Goal: Ask a question

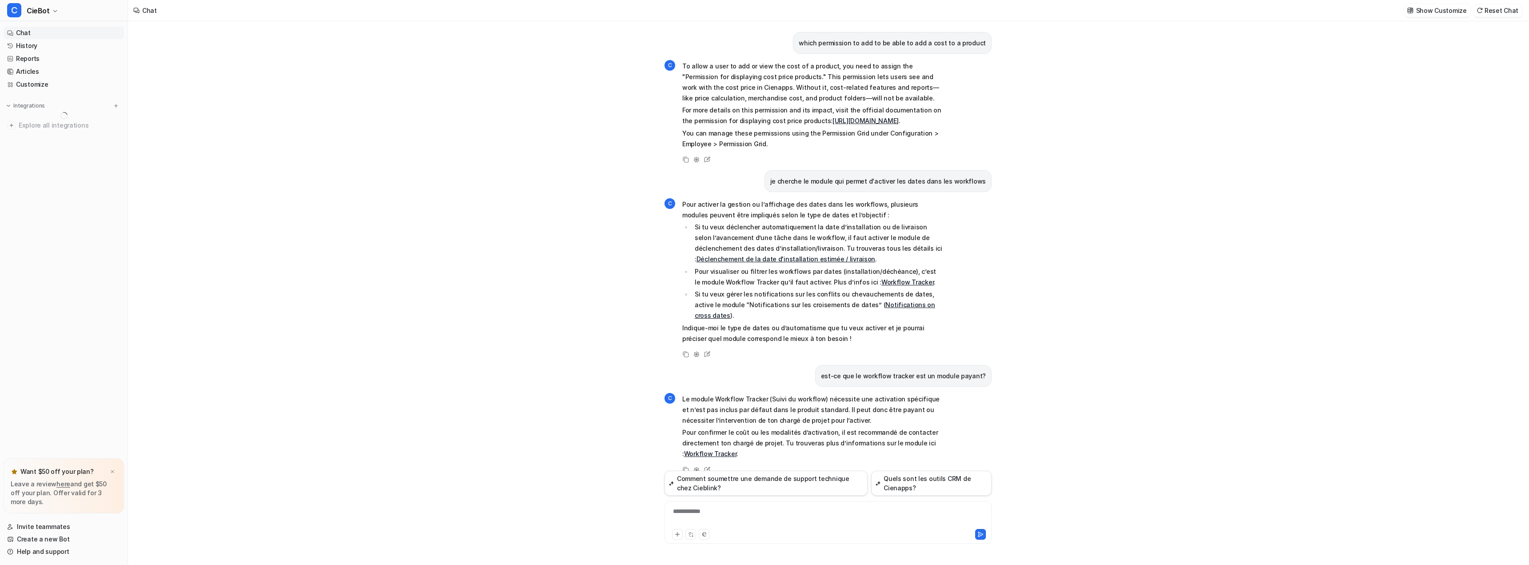
scroll to position [15, 0]
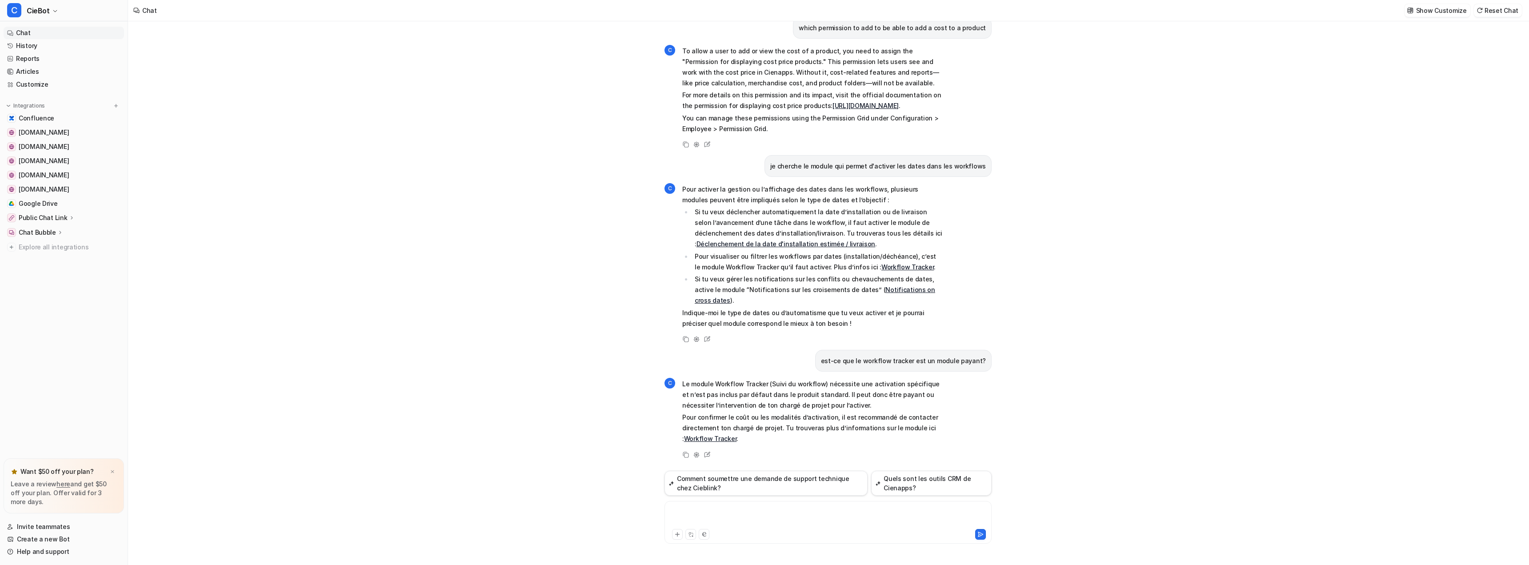
click at [874, 521] on div at bounding box center [828, 517] width 323 height 20
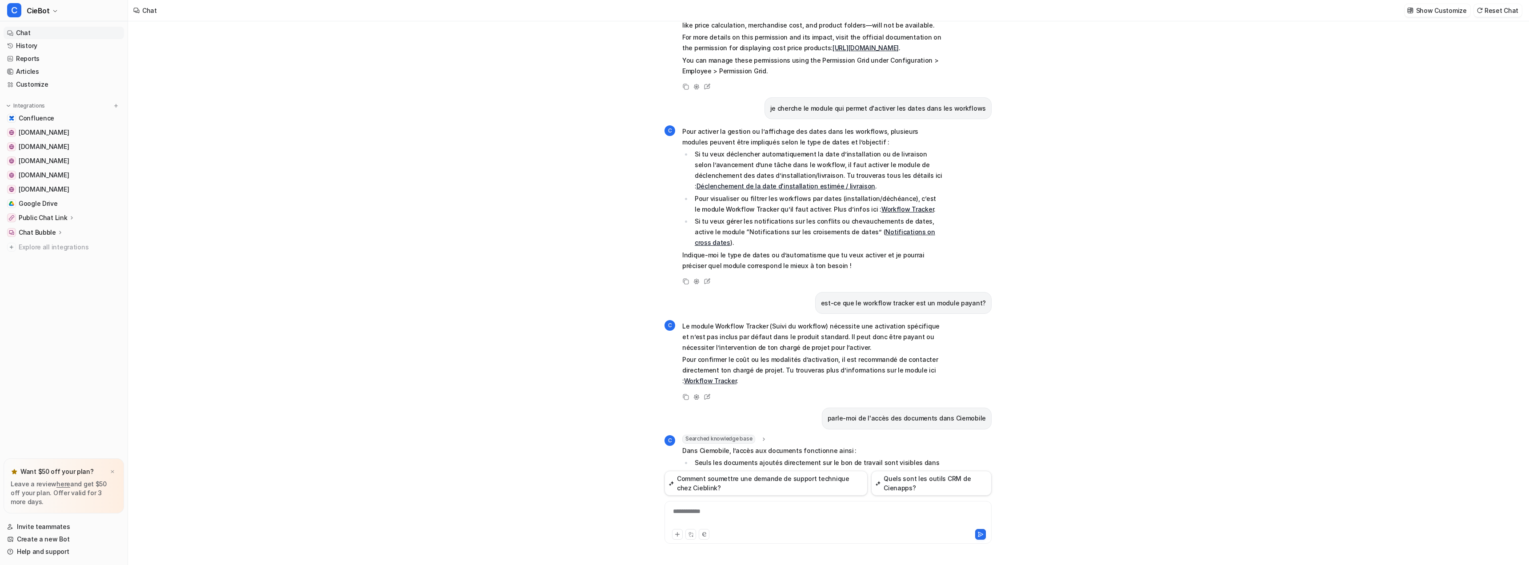
scroll to position [240, 0]
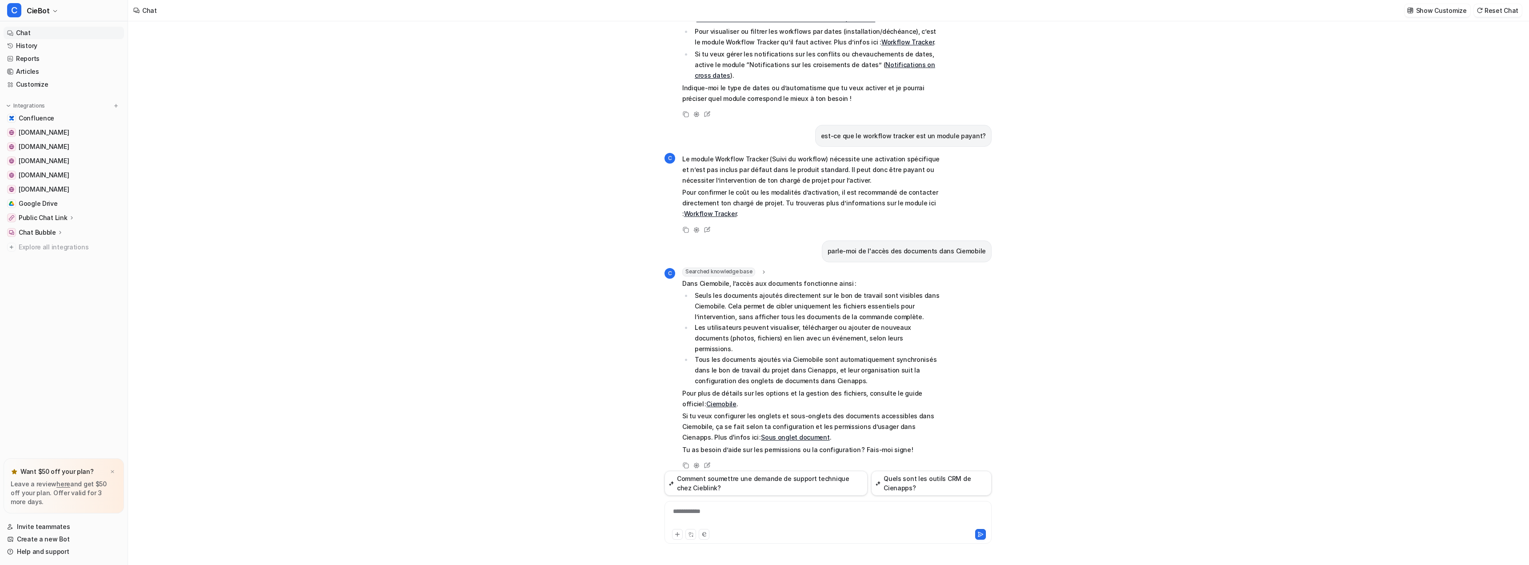
click at [715, 326] on li "Les utilisateurs peuvent visualiser, télécharger ou ajouter de nouveaux documen…" at bounding box center [817, 338] width 250 height 32
click at [809, 445] on p "Tu as besoin d’aide sur les permissions ou la configuration ? Fais-moi signe !" at bounding box center [812, 450] width 260 height 11
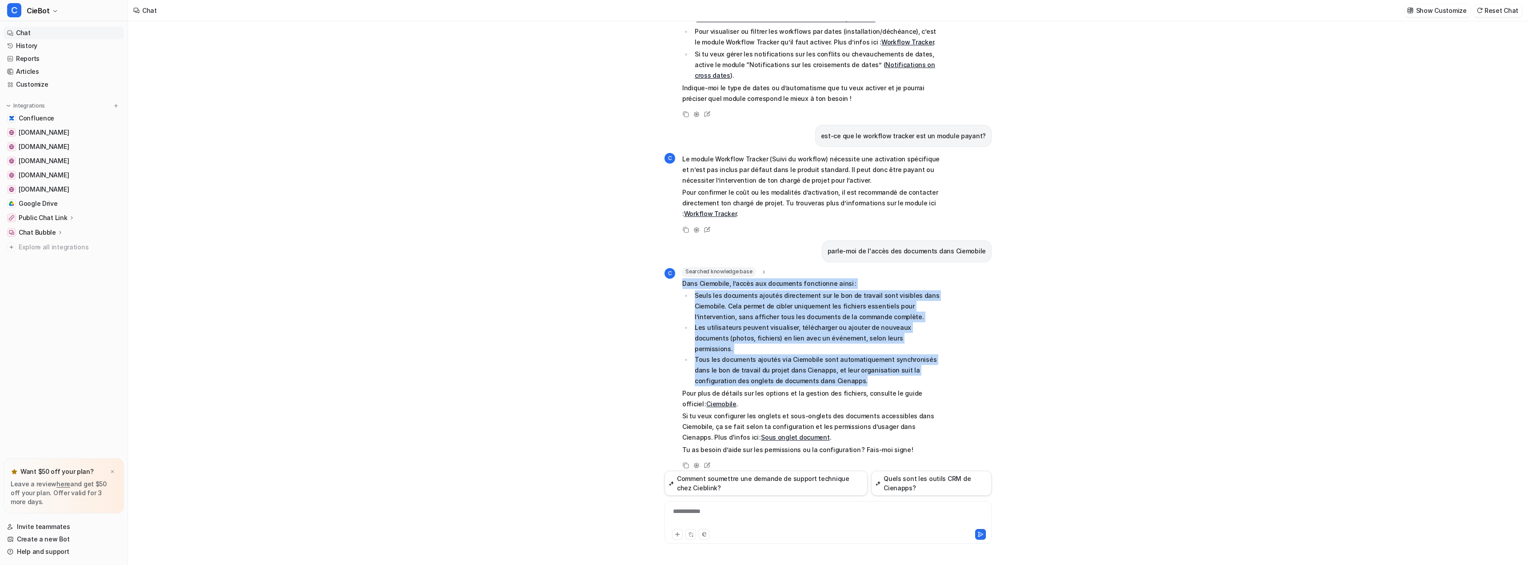
drag, startPoint x: 683, startPoint y: 286, endPoint x: 930, endPoint y: 370, distance: 261.0
click at [930, 370] on span "Dans Ciemobile, l’accès aux documents fonctionne ainsi : Seuls les documents aj…" at bounding box center [812, 366] width 260 height 177
copy span "Dans Ciemobile, l’accès aux documents fonctionne ainsi : Seuls les documents aj…"
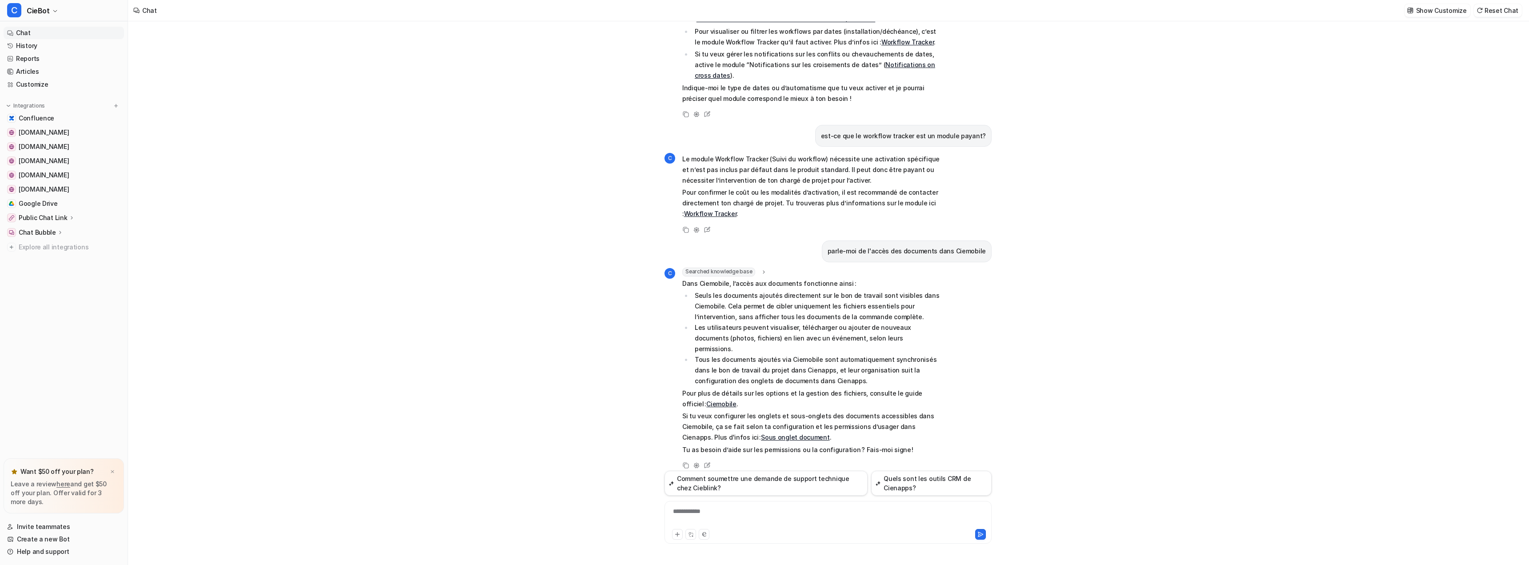
click at [556, 86] on div "which permission to add to be able to add a cost to a product C To allow a user…" at bounding box center [828, 293] width 1400 height 544
